Goal: Find specific page/section: Find specific page/section

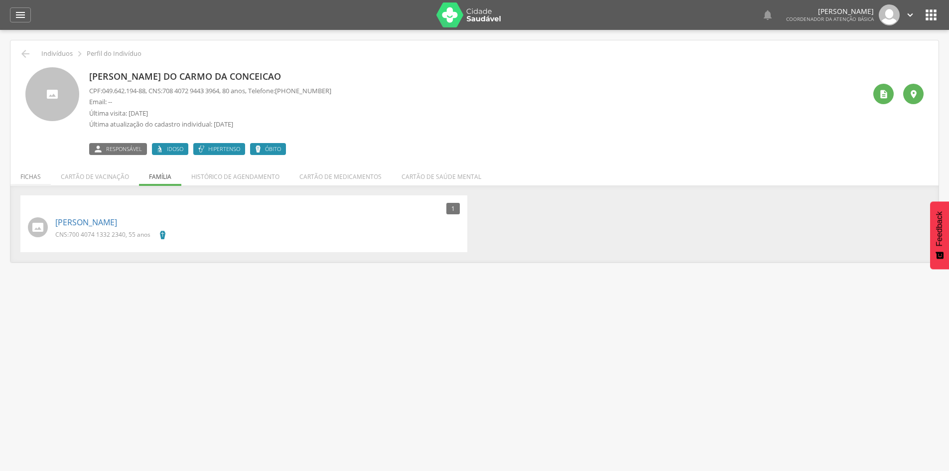
click at [35, 174] on li "Fichas" at bounding box center [30, 173] width 40 height 23
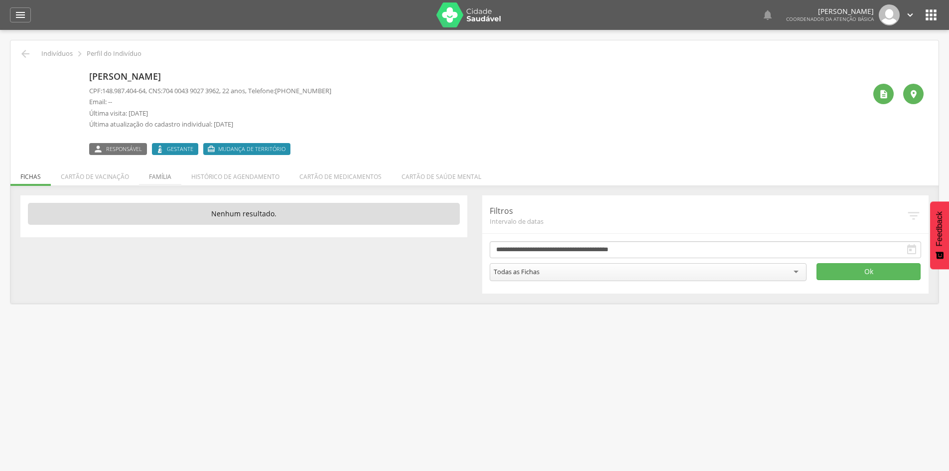
click at [162, 179] on li "Família" at bounding box center [160, 173] width 42 height 23
